Goal: Information Seeking & Learning: Learn about a topic

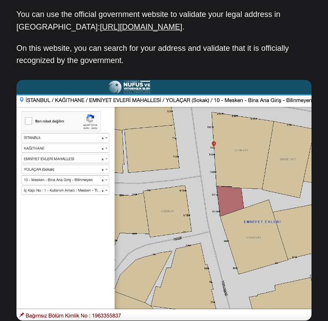
scroll to position [27, 0]
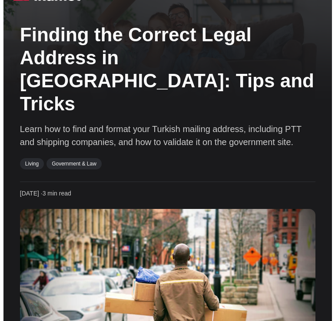
scroll to position [0, 0]
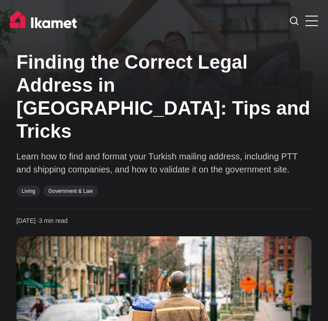
click at [298, 19] on icon at bounding box center [294, 21] width 9 height 9
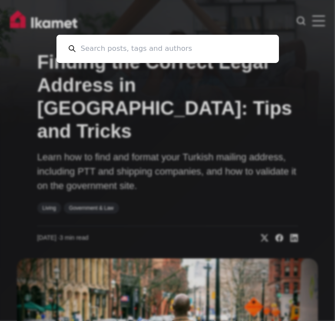
click at [218, 54] on input at bounding box center [171, 49] width 191 height 28
click at [112, 43] on input at bounding box center [171, 49] width 191 height 28
paste input "[STREET_ADDRESS]"
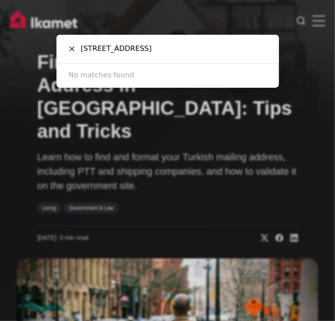
click at [150, 63] on div "[STREET_ADDRESS] Cancel No matches found" at bounding box center [167, 61] width 222 height 53
click at [131, 74] on p "No matches found" at bounding box center [168, 75] width 198 height 11
click at [156, 50] on input "[STREET_ADDRESS]" at bounding box center [171, 49] width 191 height 28
paste input "Lincoln"
type input "Lincoln"
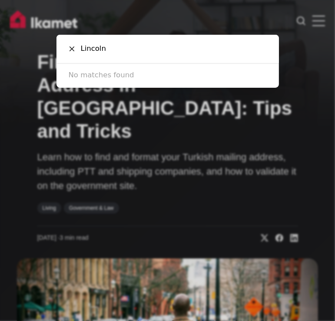
click at [73, 51] on div at bounding box center [72, 48] width 7 height 7
click at [73, 46] on div at bounding box center [72, 48] width 7 height 7
click at [71, 49] on icon at bounding box center [71, 48] width 5 height 5
